Goal: Find specific page/section: Find specific page/section

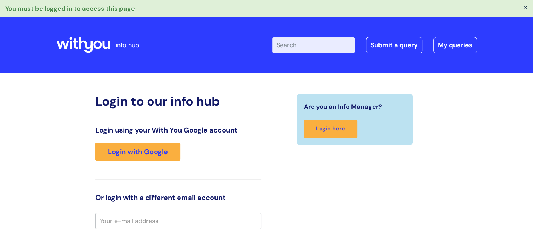
click at [320, 200] on div "Are you an Info Manager? Login here" at bounding box center [355, 235] width 177 height 282
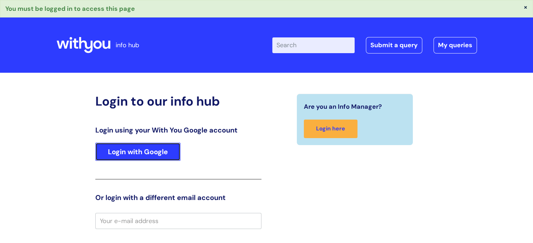
click at [160, 158] on link "Login with Google" at bounding box center [137, 152] width 85 height 18
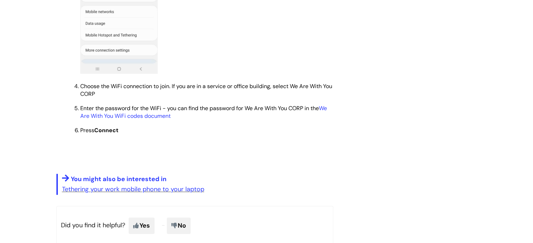
scroll to position [596, 0]
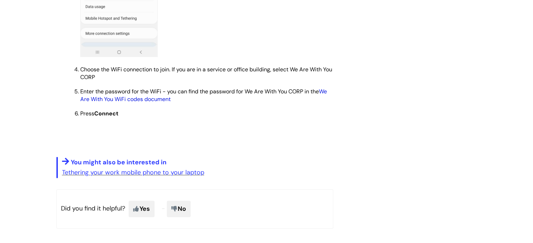
click at [146, 102] on link "We Are With You WiFi codes document" at bounding box center [203, 95] width 247 height 15
